Goal: Check status: Check status

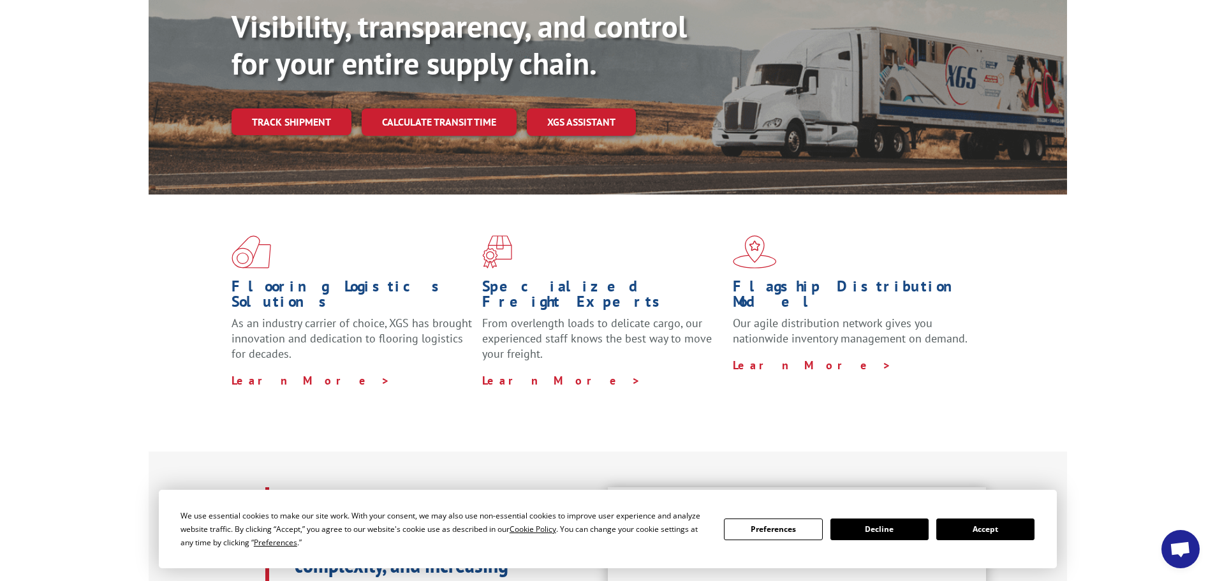
scroll to position [191, 0]
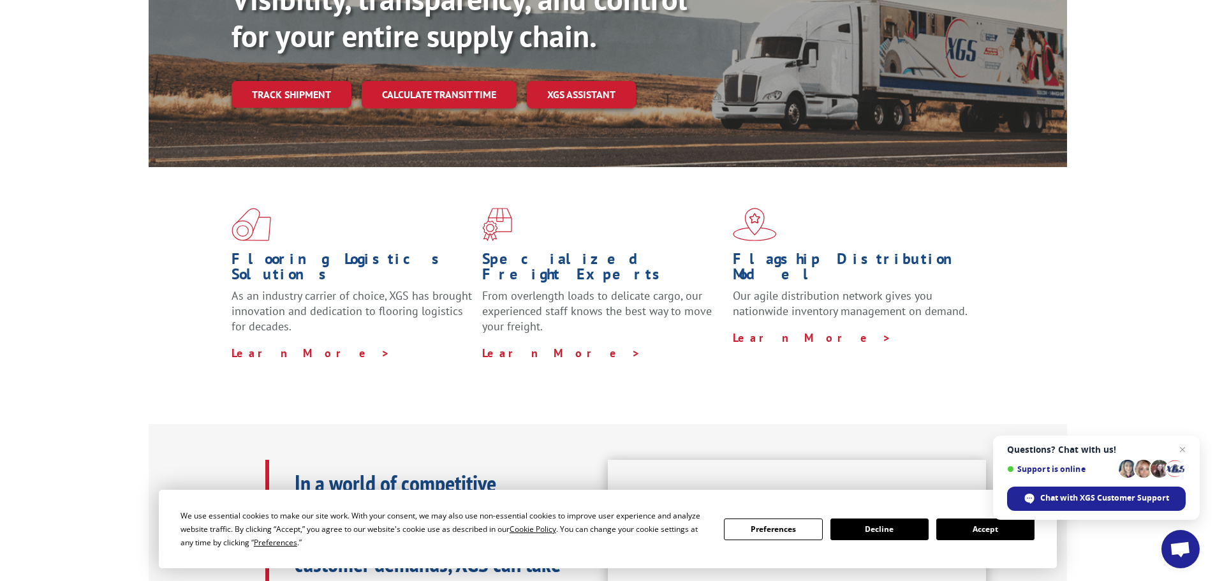
drag, startPoint x: 988, startPoint y: 523, endPoint x: 983, endPoint y: 531, distance: 8.9
click at [988, 529] on button "Accept" at bounding box center [985, 529] width 98 height 22
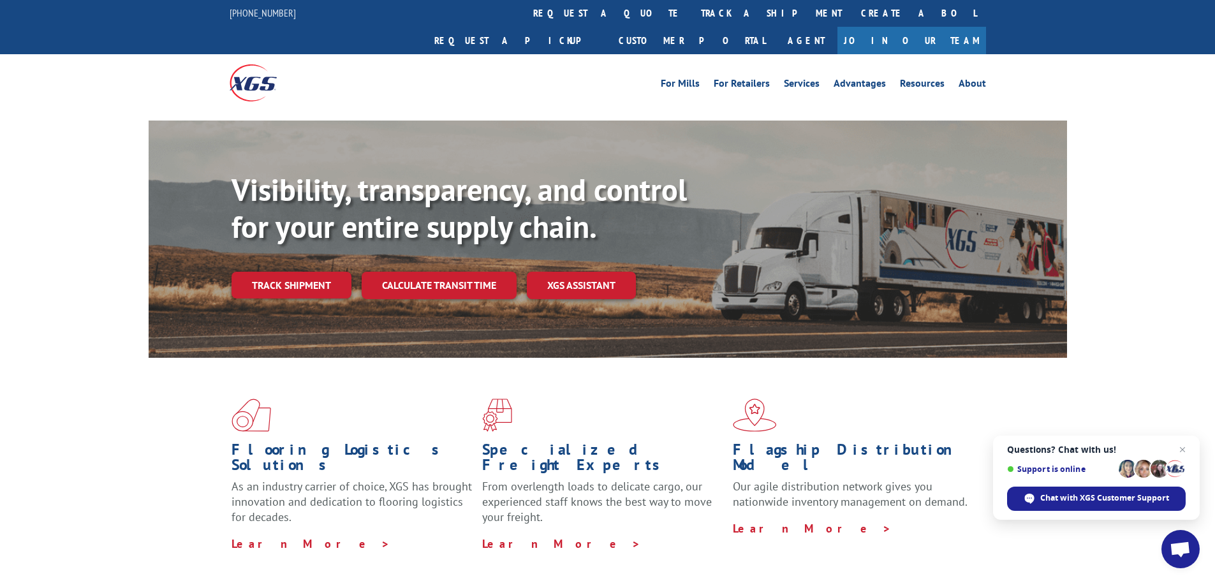
scroll to position [0, 0]
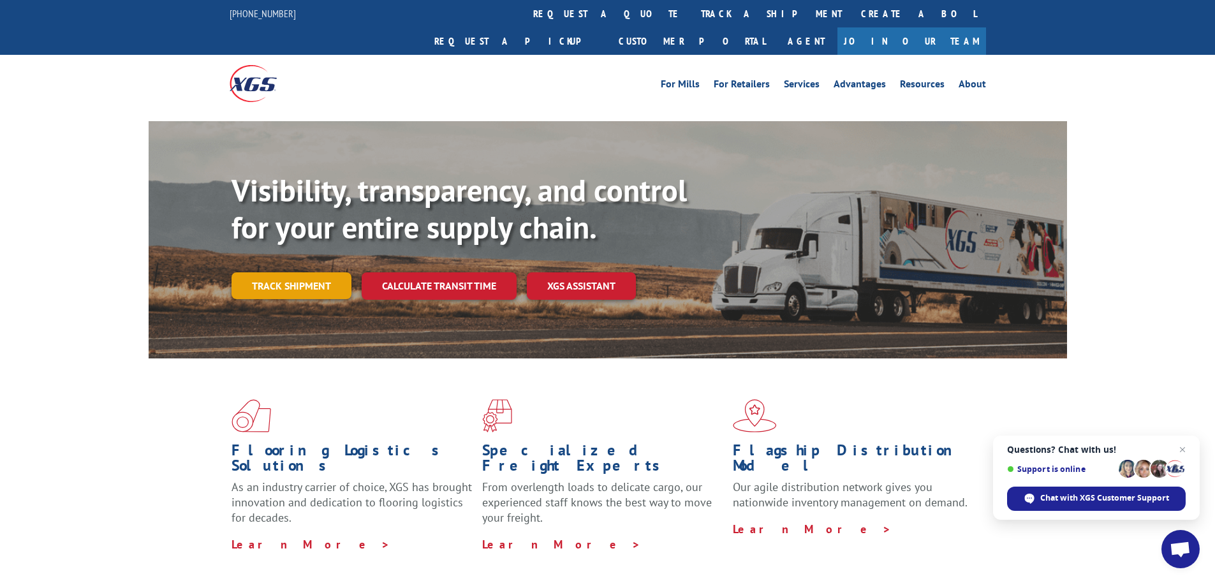
click at [289, 272] on link "Track shipment" at bounding box center [291, 285] width 120 height 27
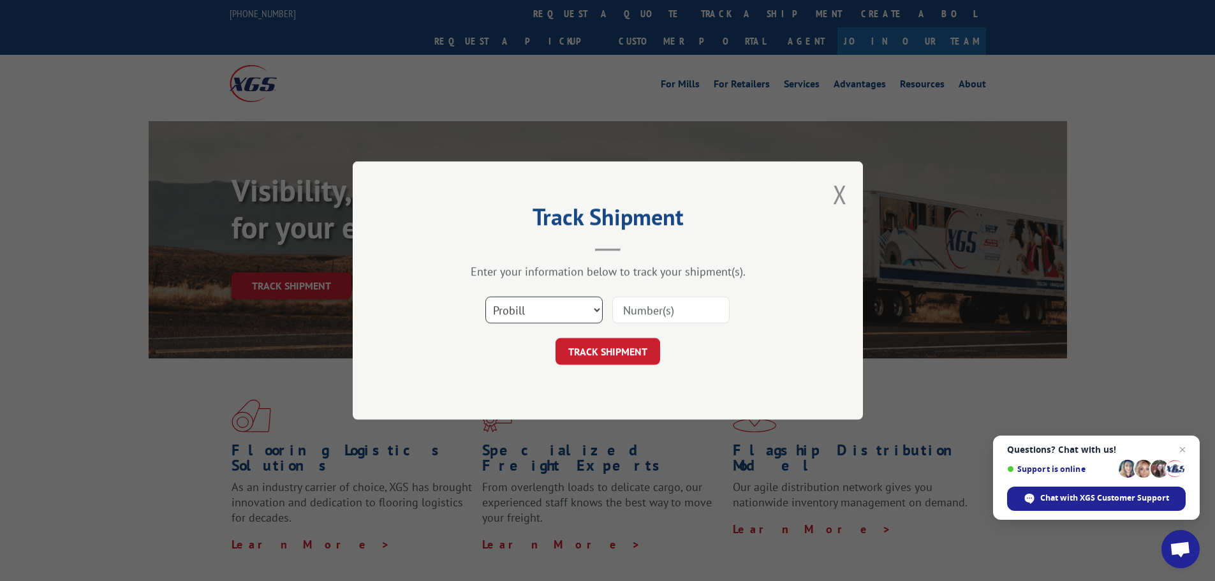
click at [596, 307] on select "Select category... Probill BOL PO" at bounding box center [543, 309] width 117 height 27
click at [485, 296] on select "Select category... Probill BOL PO" at bounding box center [543, 309] width 117 height 27
click at [680, 313] on input at bounding box center [670, 309] width 117 height 27
paste input "16755766"
type input "16755766"
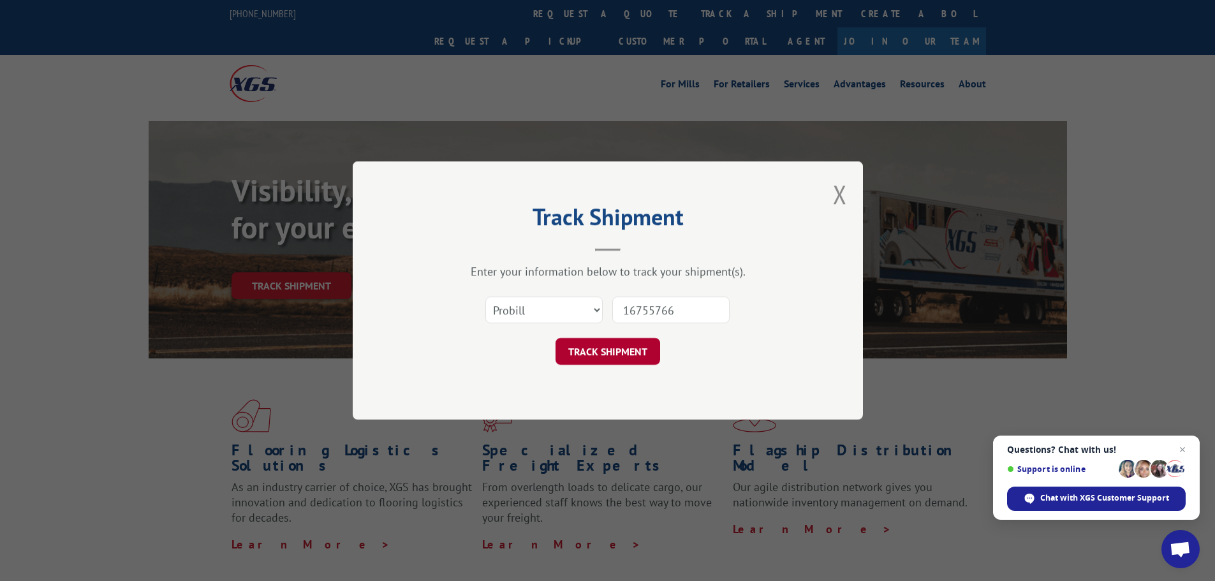
click at [630, 348] on button "TRACK SHIPMENT" at bounding box center [607, 351] width 105 height 27
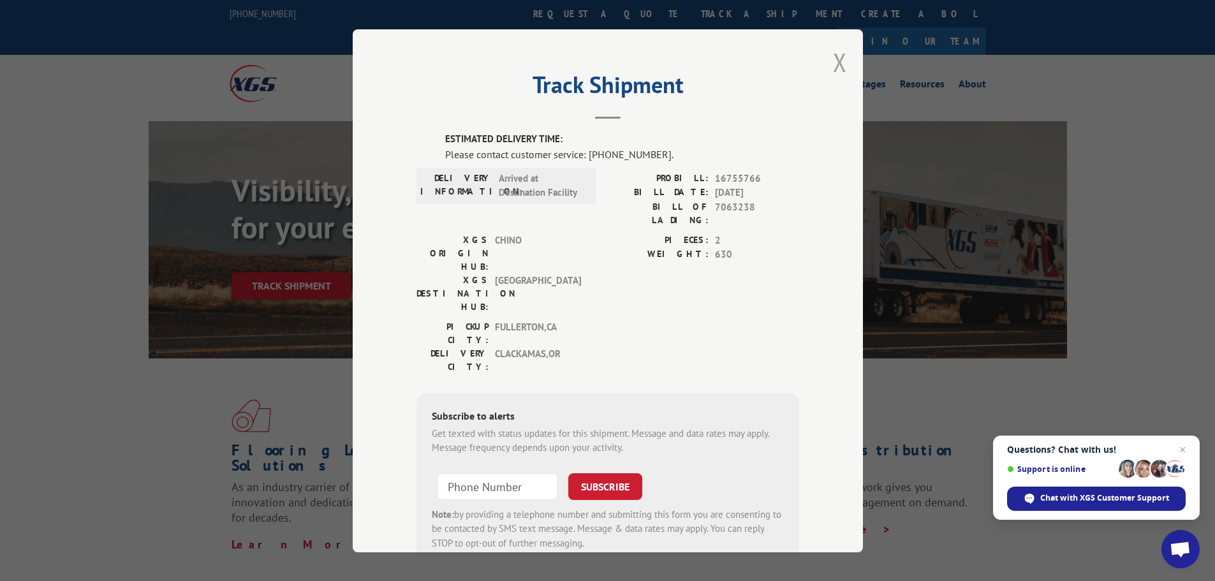
click at [833, 64] on button "Close modal" at bounding box center [840, 62] width 14 height 34
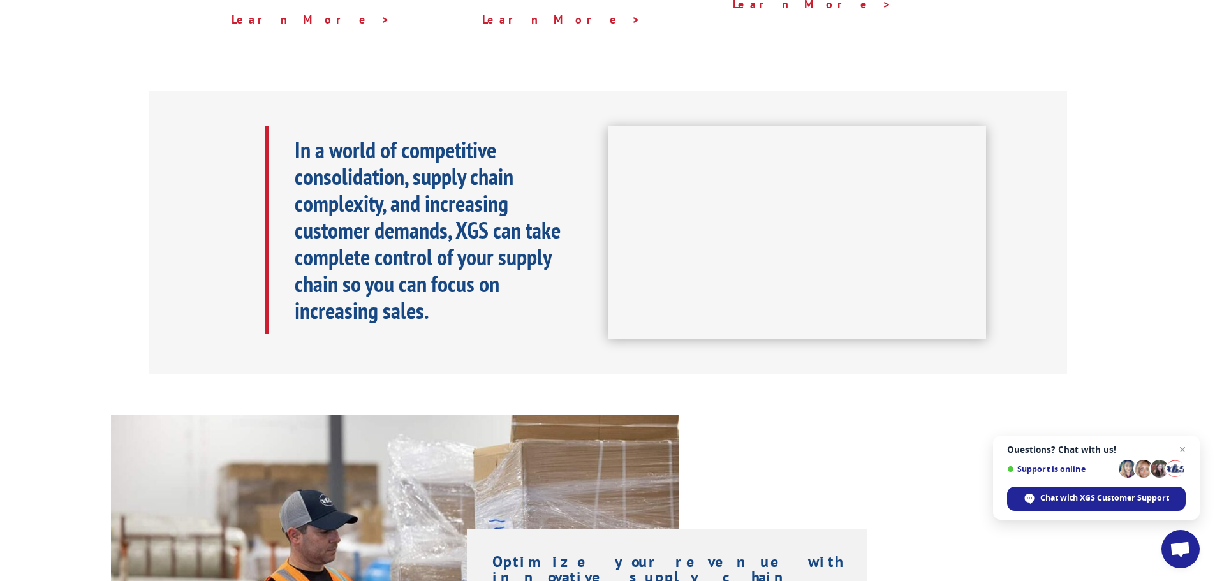
scroll to position [510, 0]
